Goal: Check status: Check status

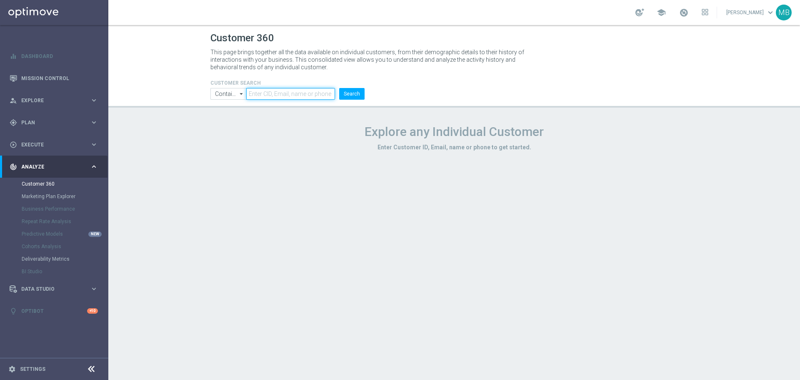
click at [280, 97] on input "text" at bounding box center [290, 94] width 89 height 12
paste input "1205260"
type input "1205260"
click at [352, 97] on button "Search" at bounding box center [351, 94] width 25 height 12
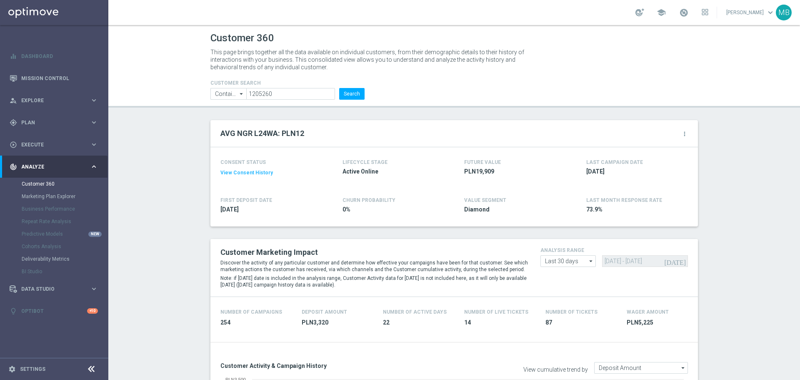
click at [360, 95] on button "Search" at bounding box center [351, 94] width 25 height 12
